Goal: Transaction & Acquisition: Purchase product/service

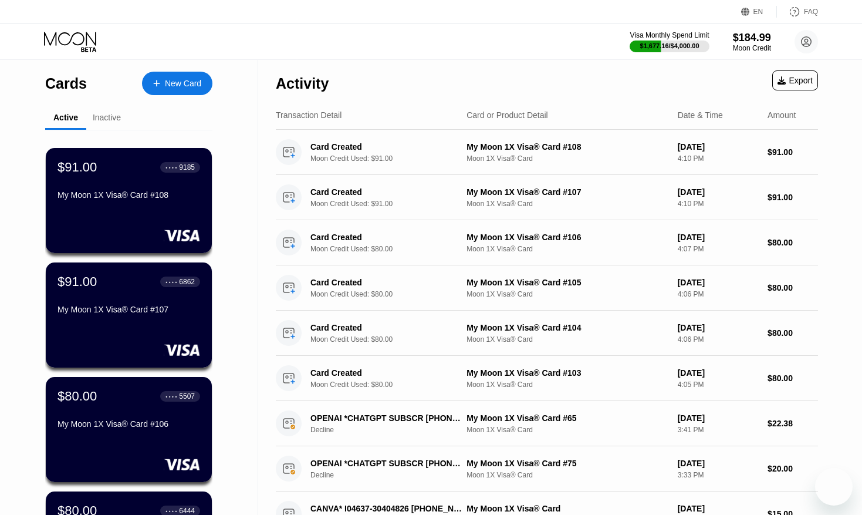
click at [201, 85] on div "New Card" at bounding box center [183, 84] width 36 height 10
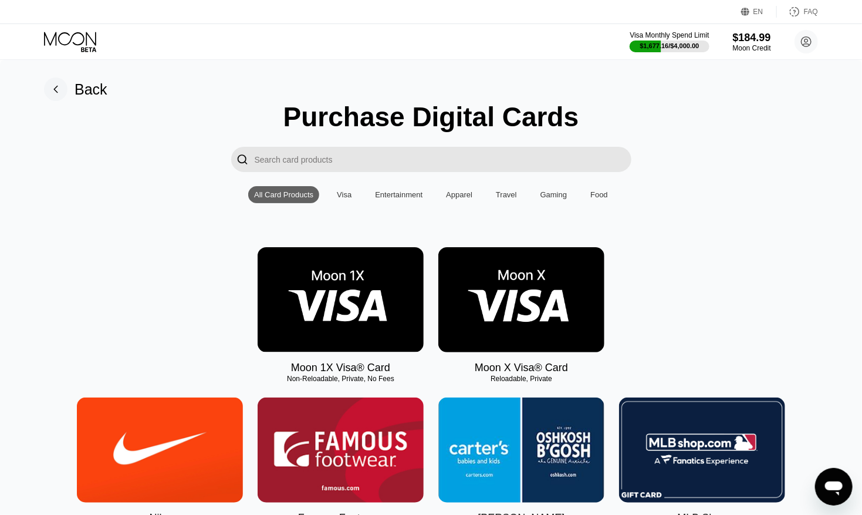
click at [331, 299] on img at bounding box center [341, 299] width 166 height 105
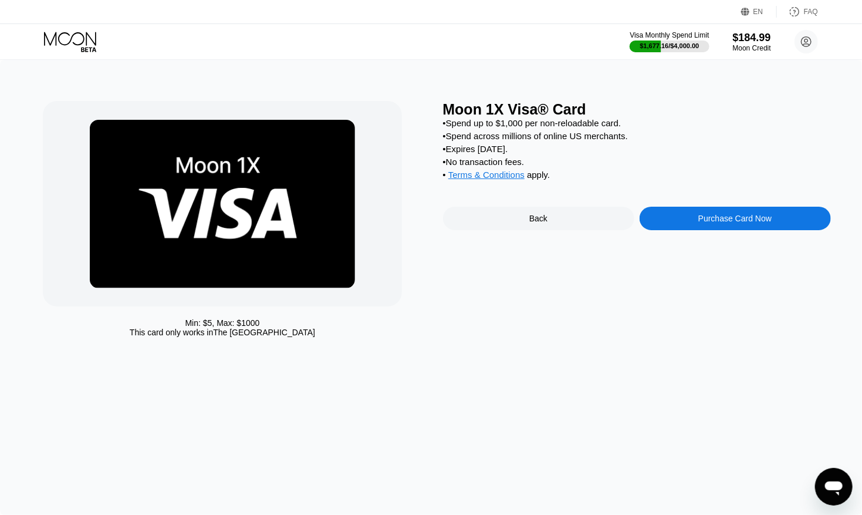
click at [707, 221] on div "Purchase Card Now" at bounding box center [735, 218] width 73 height 9
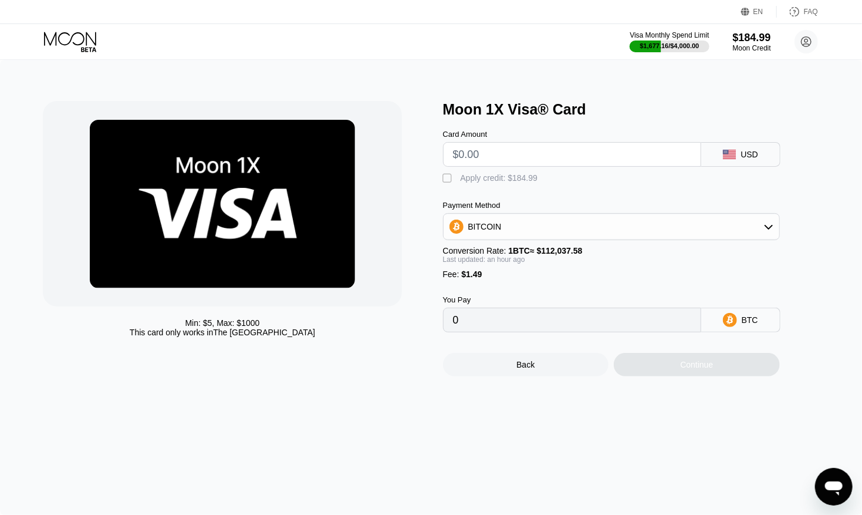
click at [516, 149] on input "text" at bounding box center [572, 154] width 238 height 23
type input "$9"
type input "0.00009345"
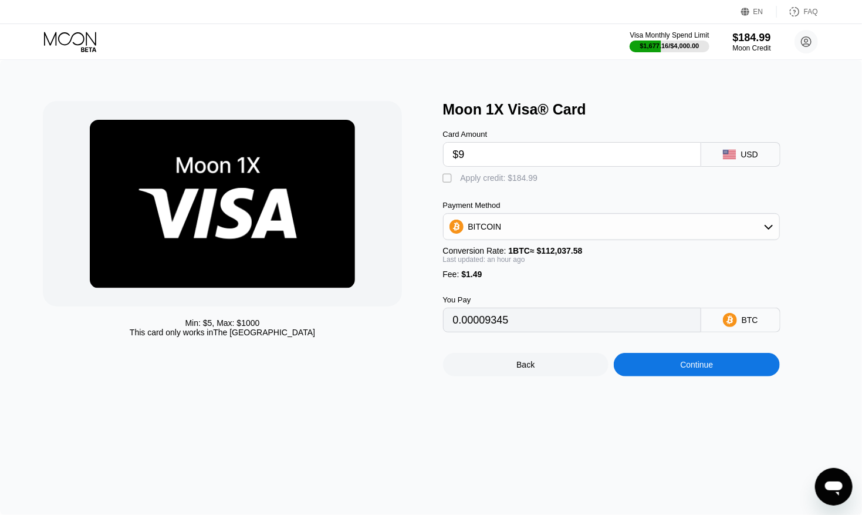
type input "$91"
type input "0.00082395"
type input "$91"
click at [487, 181] on div "Apply credit: $92.49" at bounding box center [497, 177] width 73 height 9
type input "0"
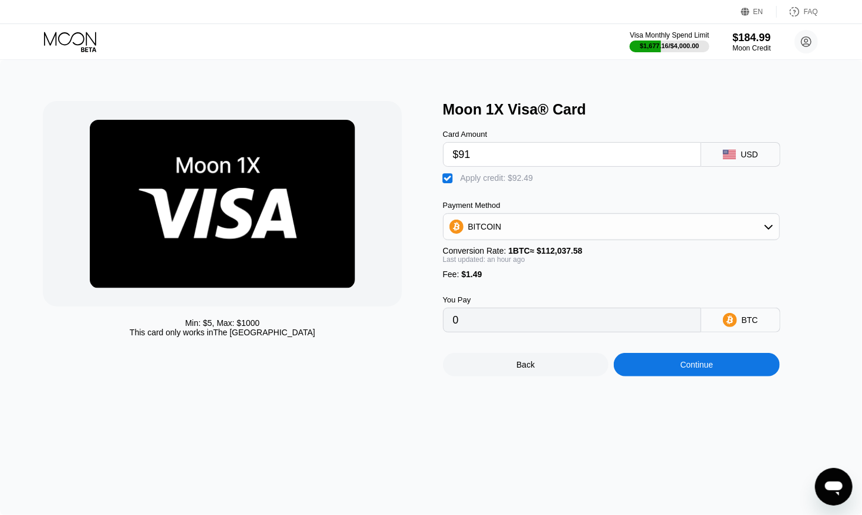
click at [703, 363] on div "Continue" at bounding box center [696, 364] width 33 height 9
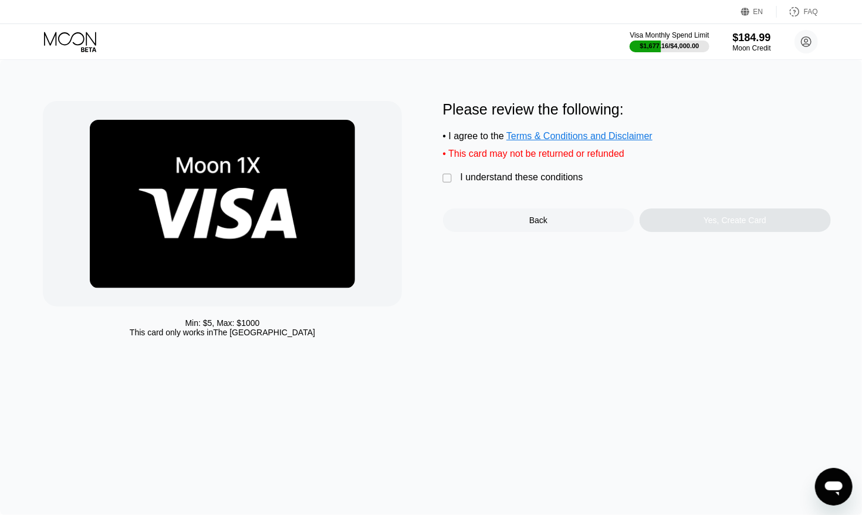
click at [563, 182] on div "I understand these conditions" at bounding box center [522, 177] width 123 height 11
click at [695, 217] on div "Yes, Create Card" at bounding box center [735, 219] width 191 height 23
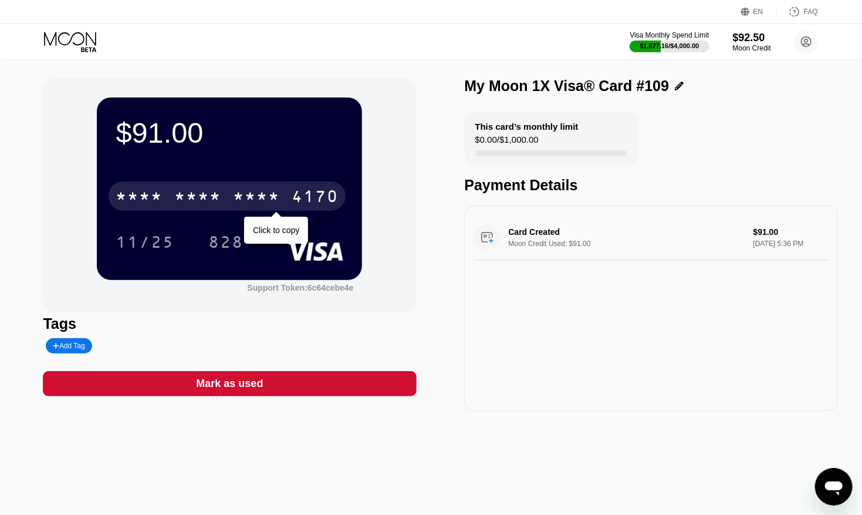
click at [276, 195] on div "* * * *" at bounding box center [256, 197] width 47 height 19
click at [77, 49] on icon at bounding box center [71, 42] width 55 height 21
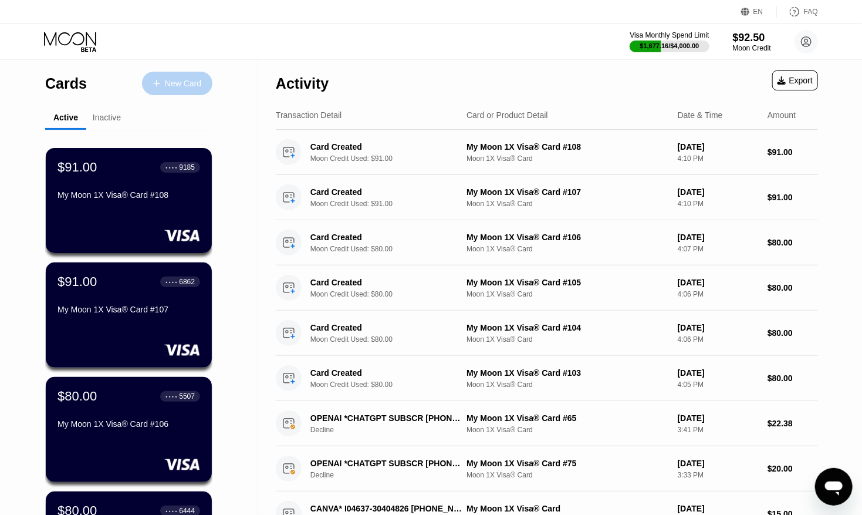
click at [181, 92] on div "New Card" at bounding box center [177, 83] width 70 height 23
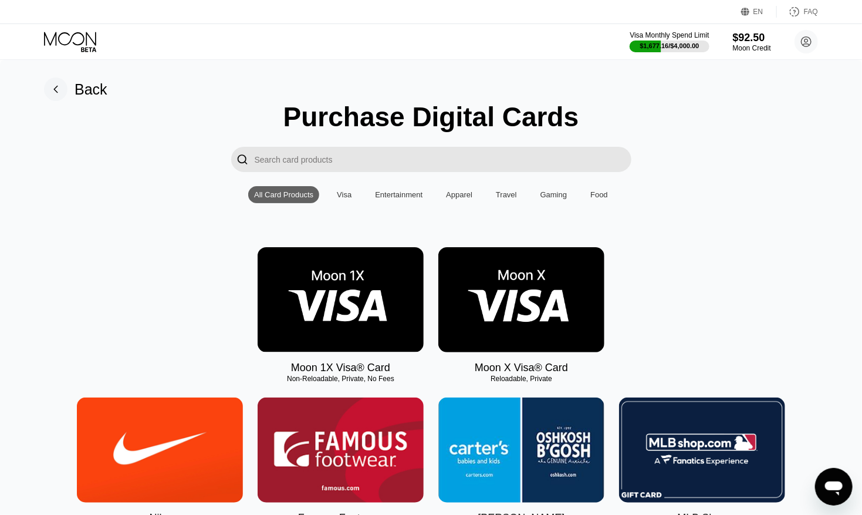
click at [335, 306] on img at bounding box center [341, 299] width 166 height 105
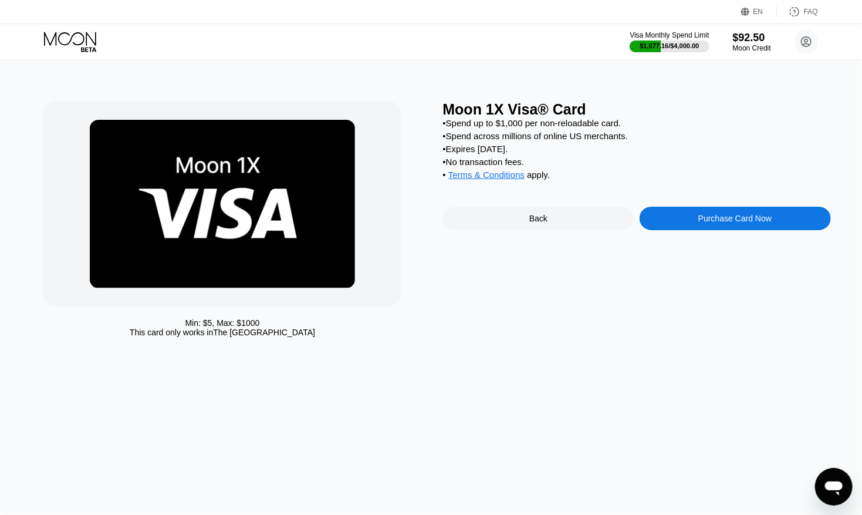
click at [673, 216] on div "Purchase Card Now" at bounding box center [735, 218] width 191 height 23
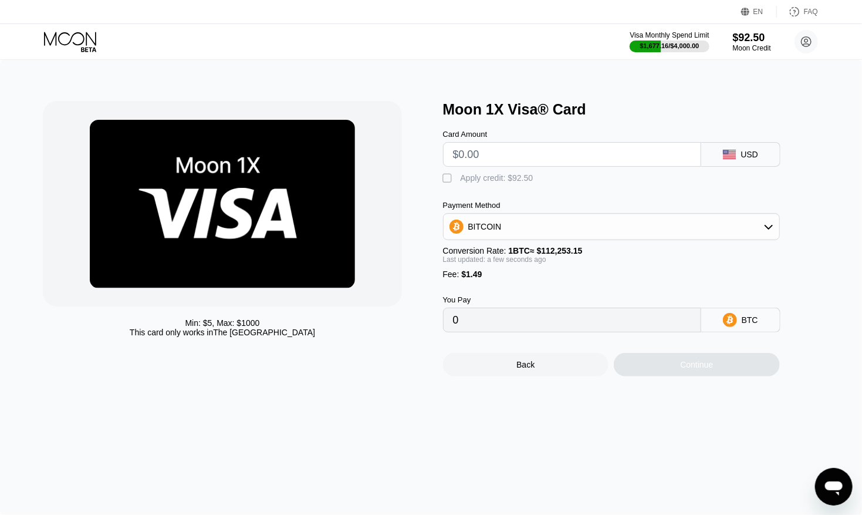
click at [522, 151] on input "text" at bounding box center [572, 154] width 238 height 23
type input "$9"
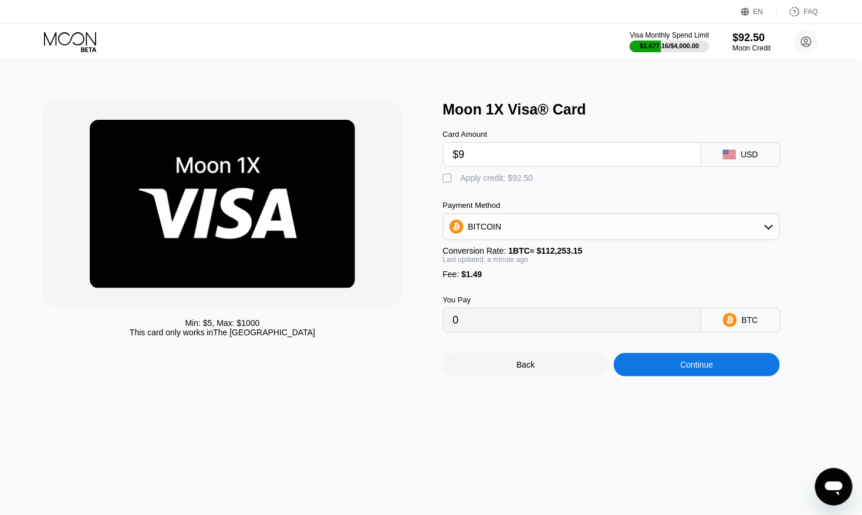
type input "0.00009345"
type input "$91"
type input "0.00082395"
type input "$91"
click at [504, 178] on div "Apply credit: $92.49" at bounding box center [497, 177] width 73 height 9
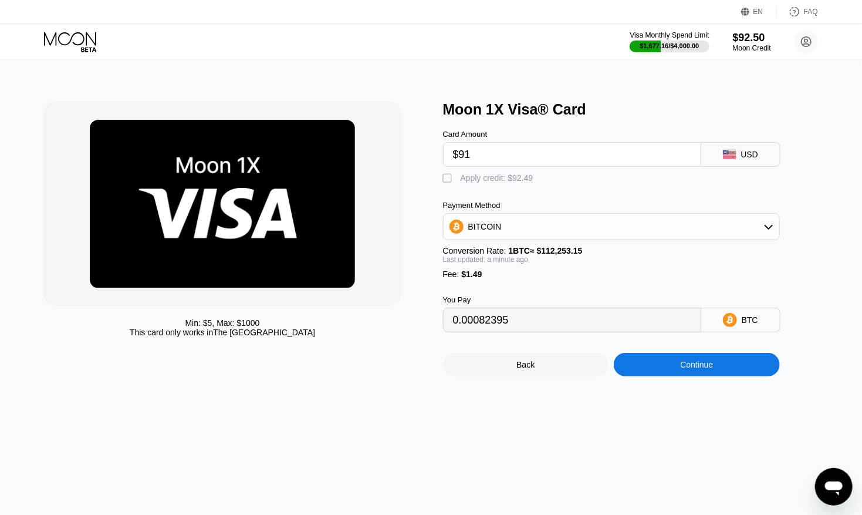
type input "0"
click at [697, 369] on div "Continue" at bounding box center [696, 364] width 33 height 9
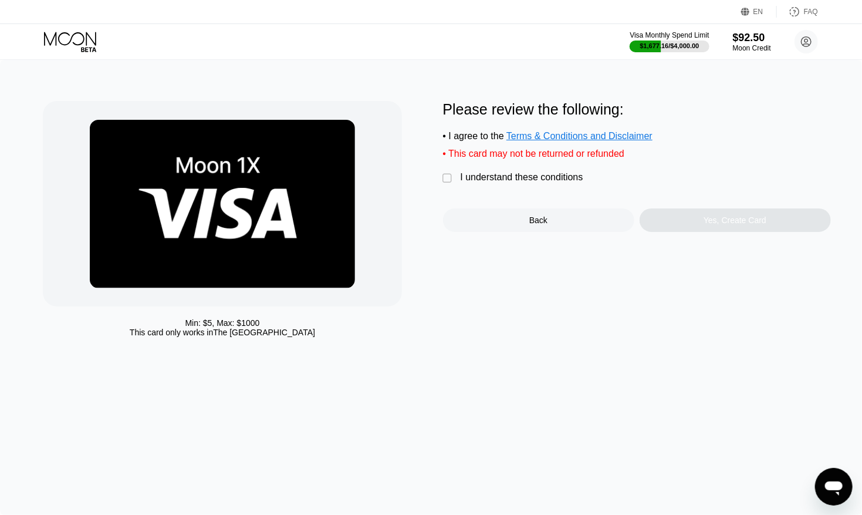
click at [486, 183] on div "I understand these conditions" at bounding box center [522, 177] width 123 height 11
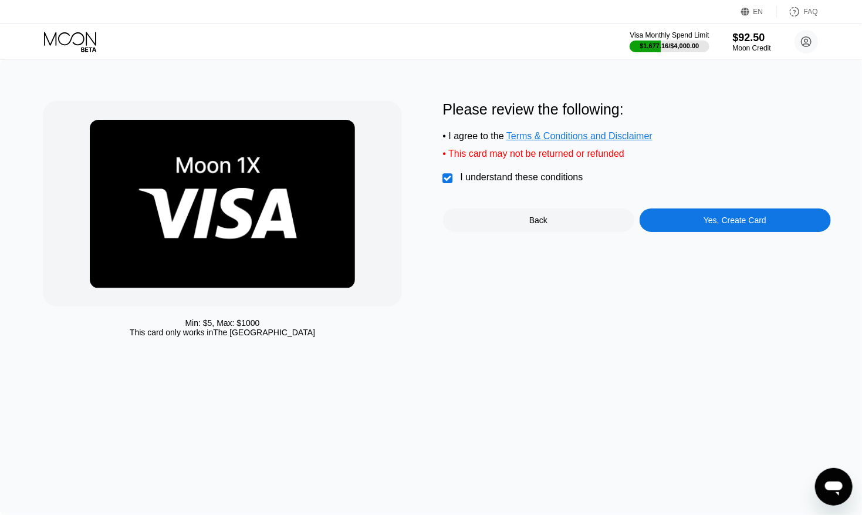
click at [682, 220] on div "Yes, Create Card" at bounding box center [735, 219] width 191 height 23
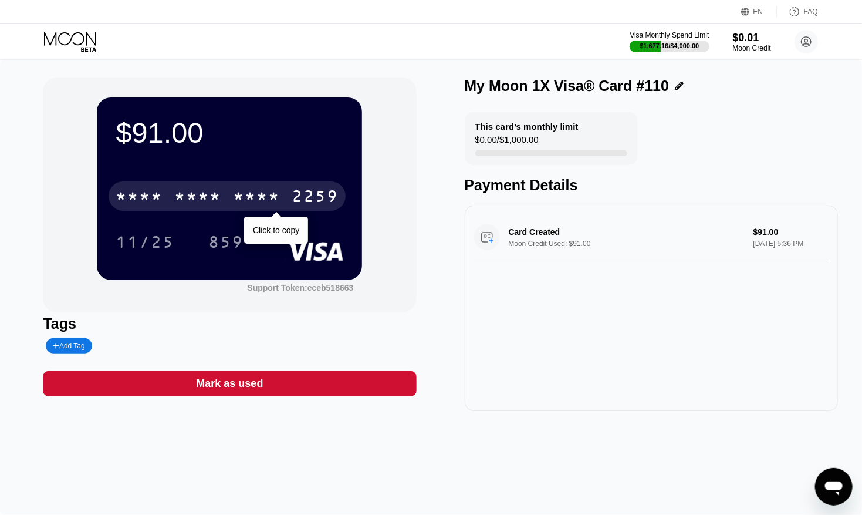
click at [292, 200] on div "2259" at bounding box center [315, 197] width 47 height 19
